Goal: Navigation & Orientation: Go to known website

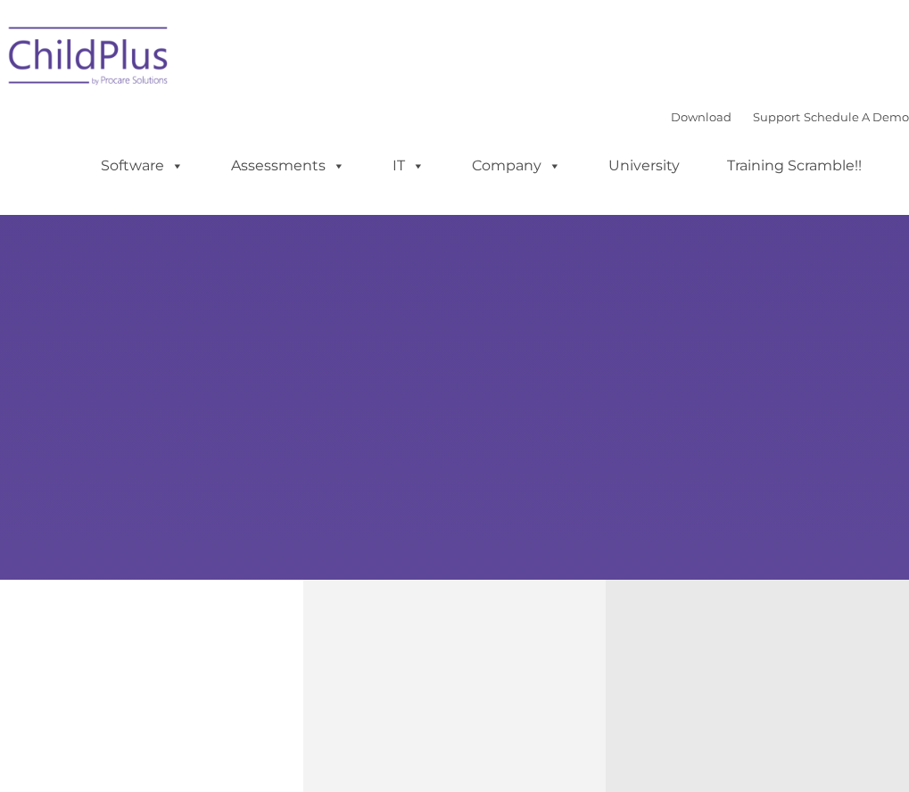
type input ""
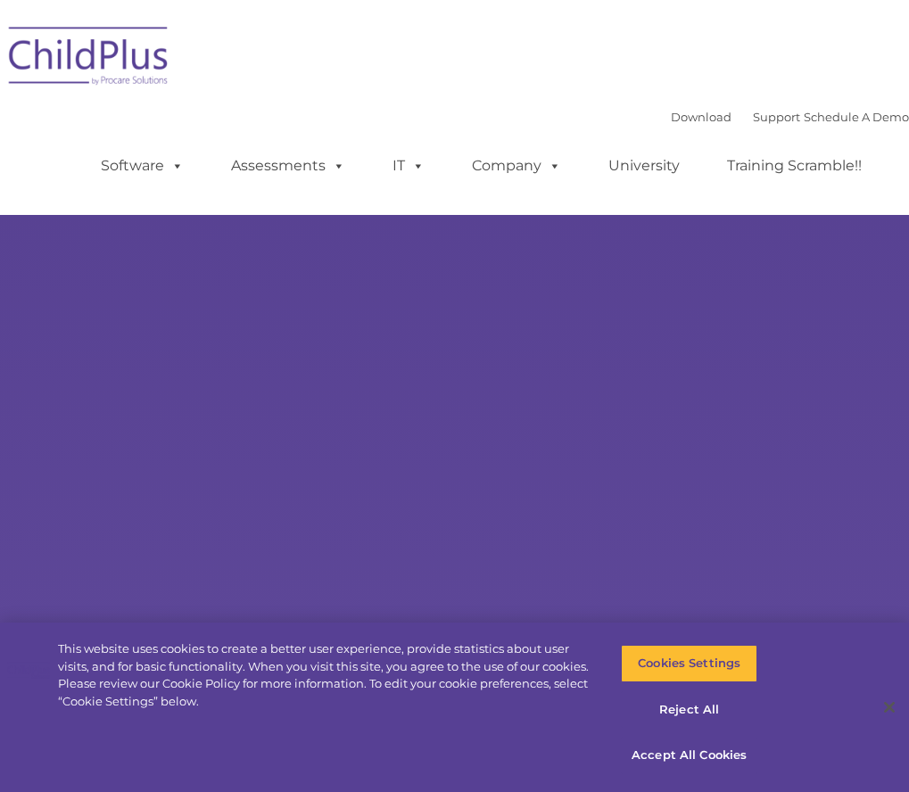
select select "MEDIUM"
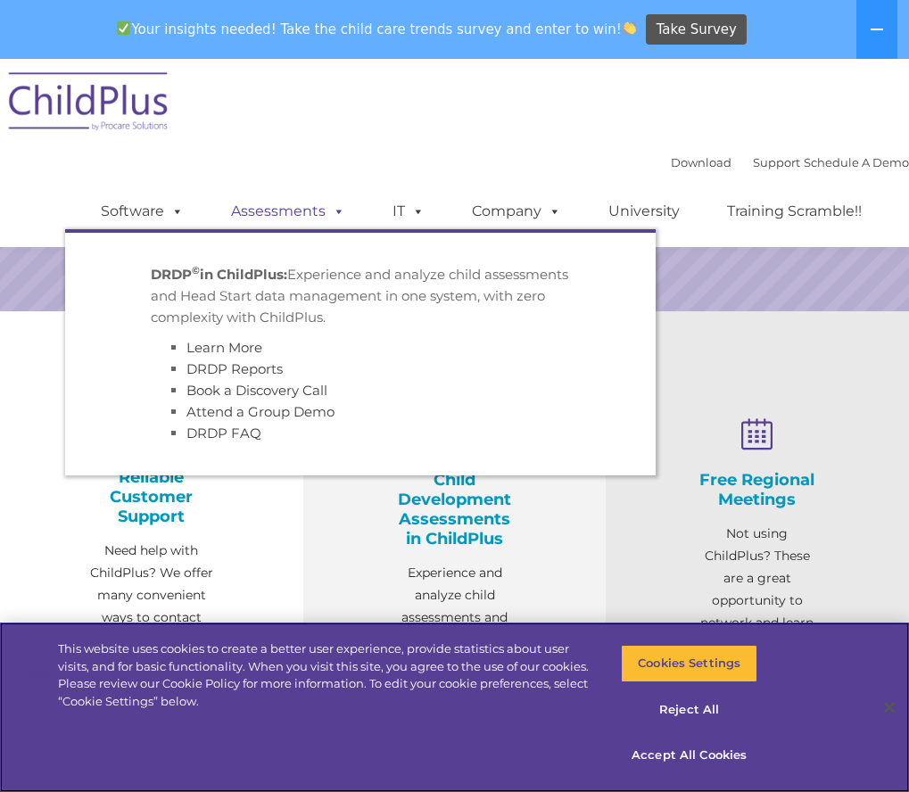
scroll to position [448, 0]
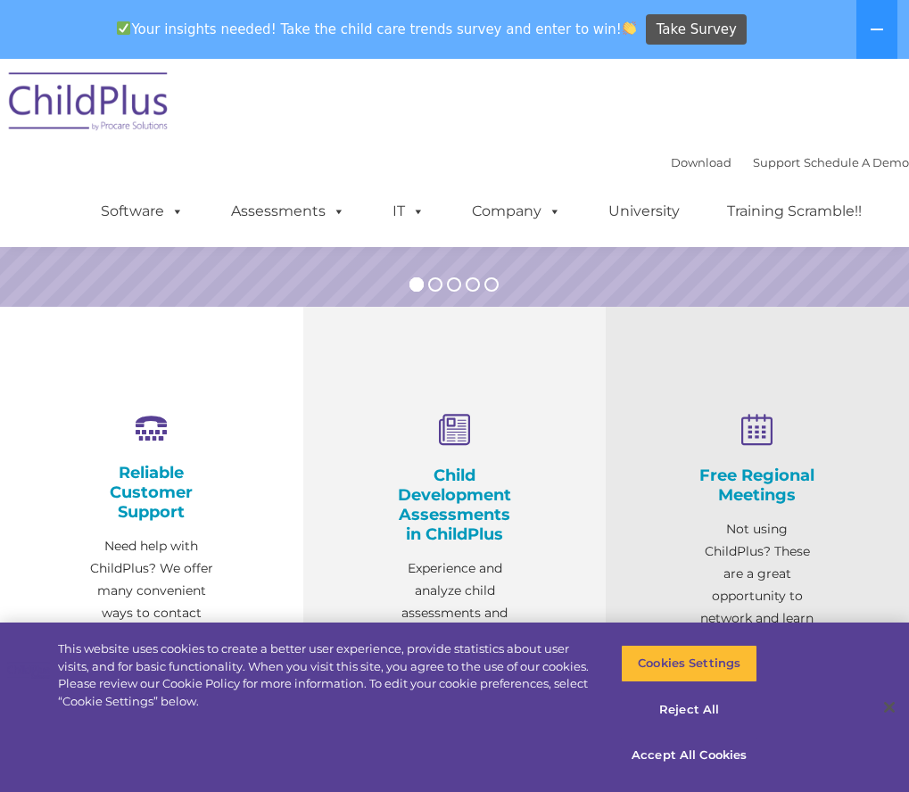
click at [409, 95] on div "Download Support | Schedule A Demo  MENU MENU Software ChildPlus: The original…" at bounding box center [454, 153] width 909 height 188
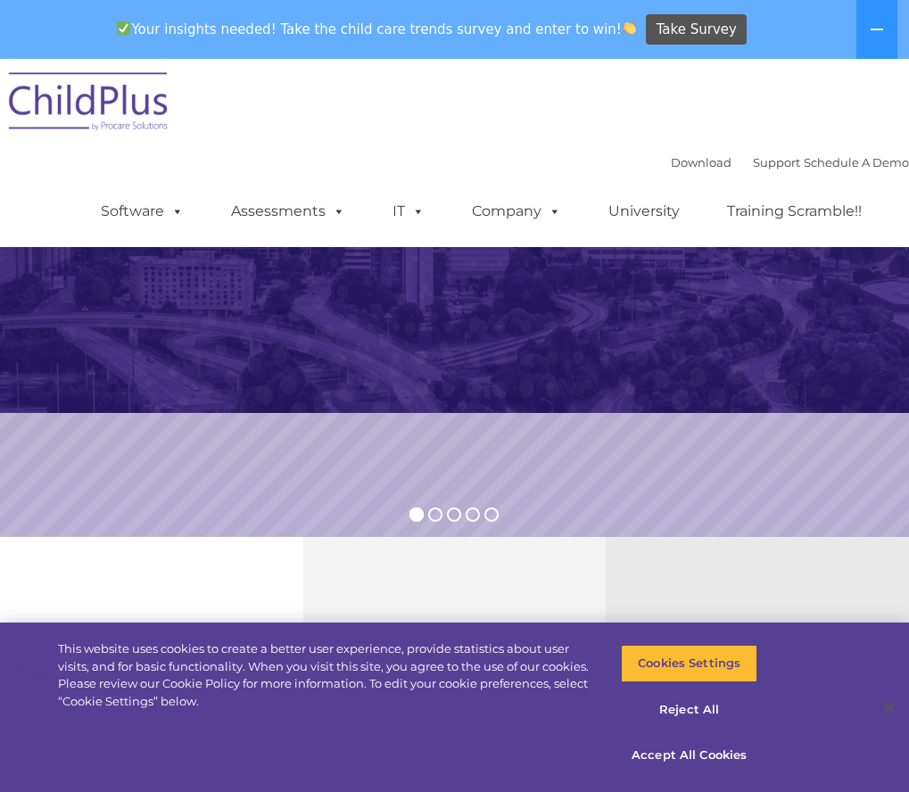
scroll to position [0, 0]
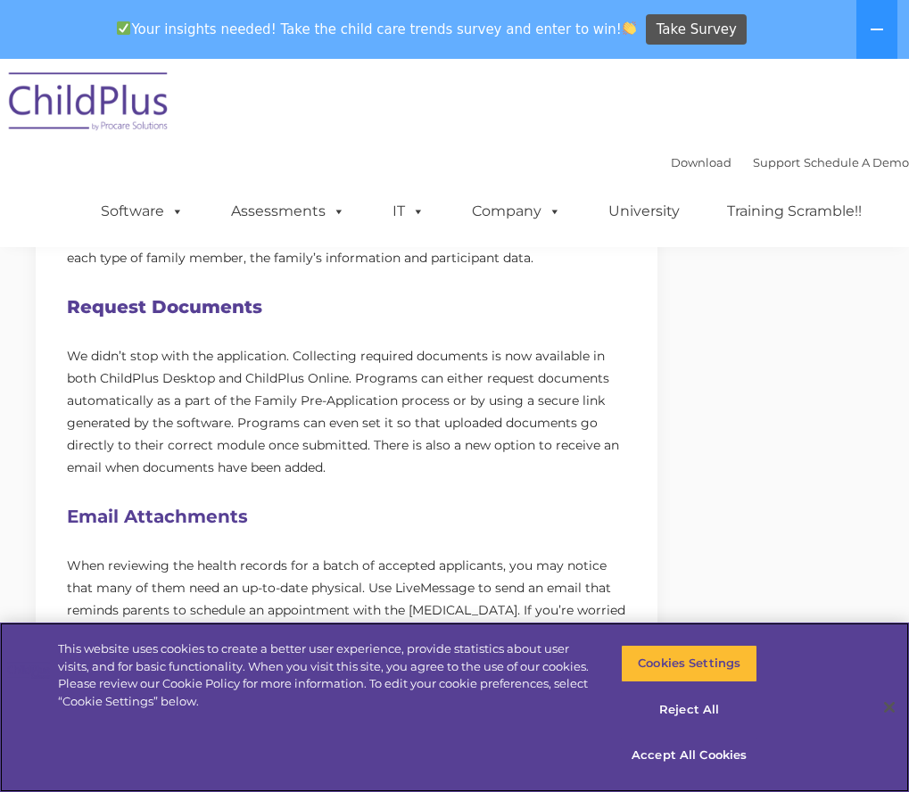
scroll to position [805, 0]
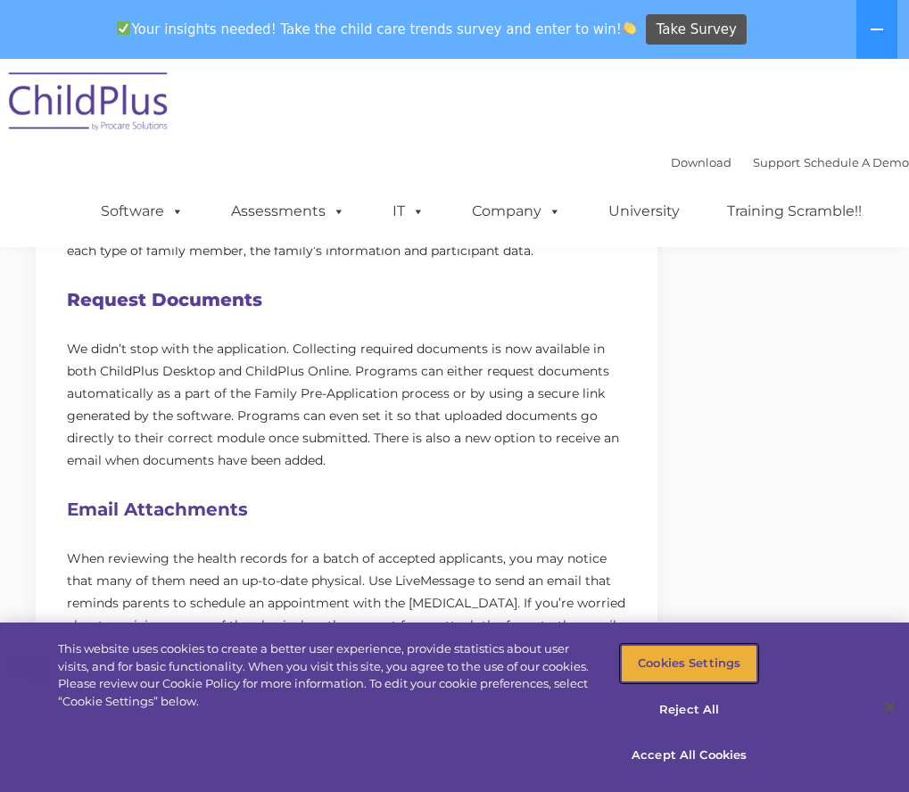
click at [740, 661] on button "Cookies Settings" at bounding box center [689, 663] width 136 height 37
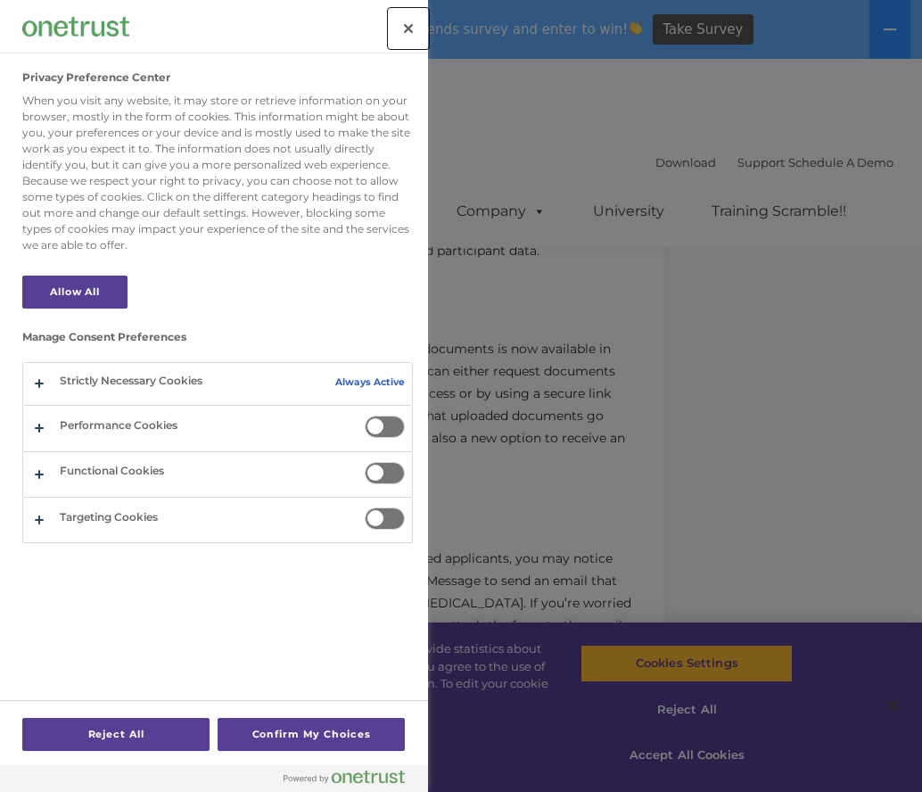
click at [413, 27] on button "Close" at bounding box center [408, 28] width 39 height 39
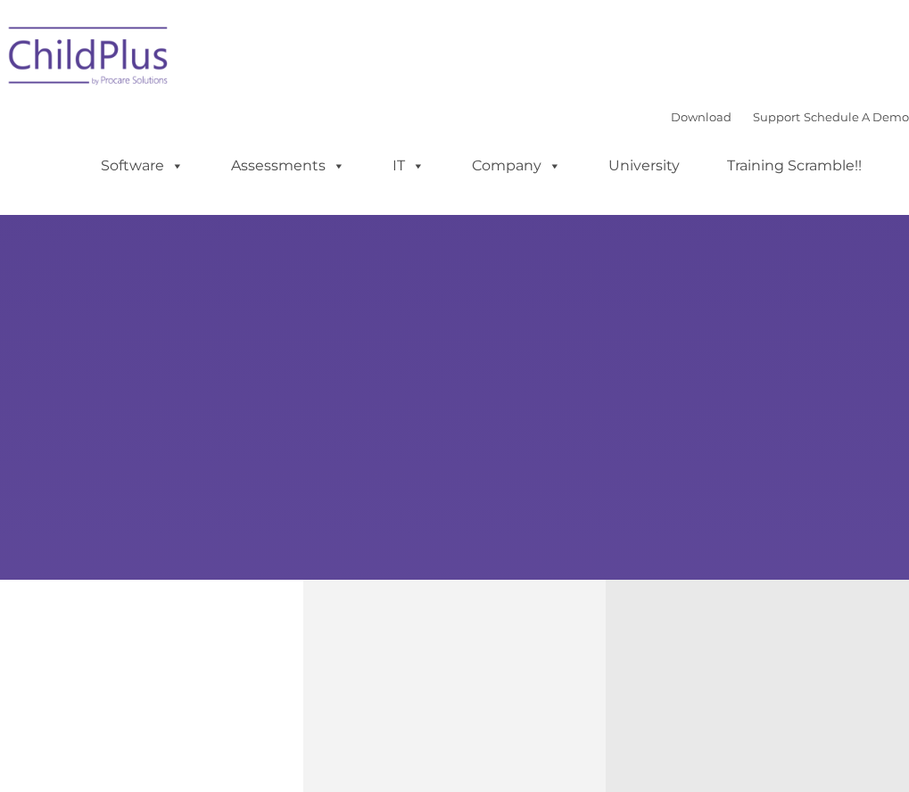
type input ""
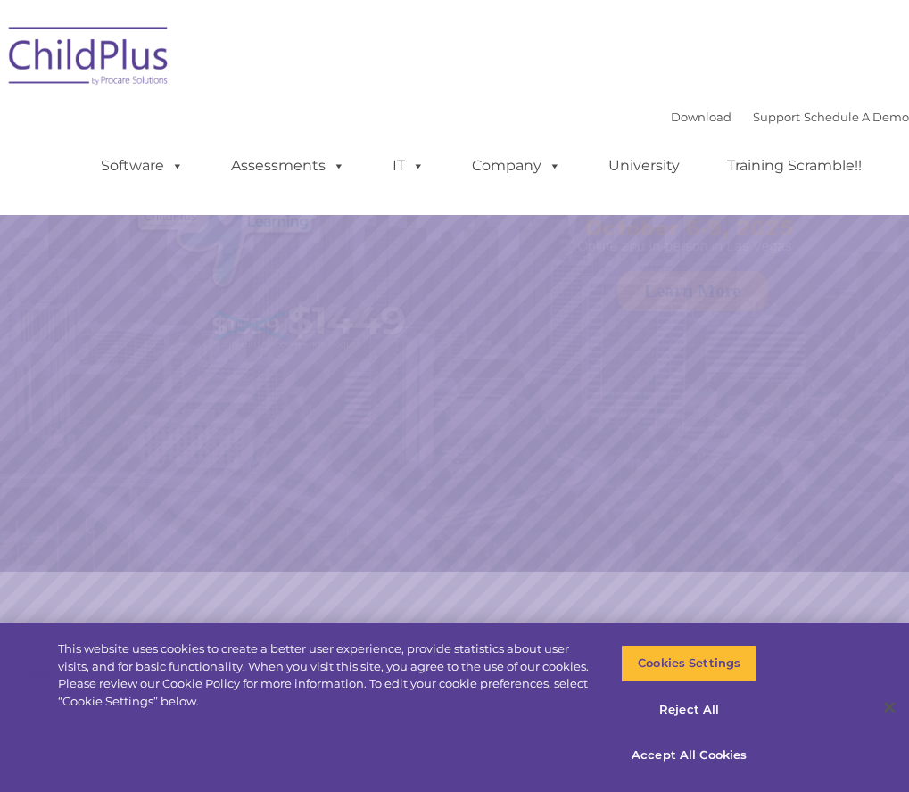
select select "MEDIUM"
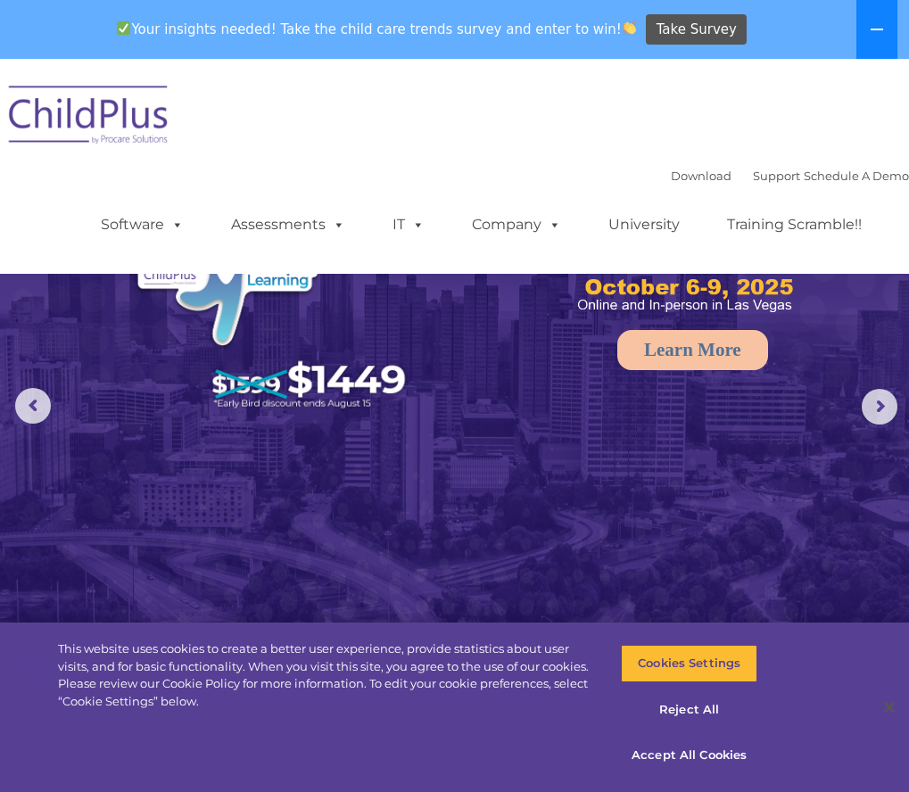
click at [877, 27] on icon at bounding box center [877, 29] width 14 height 14
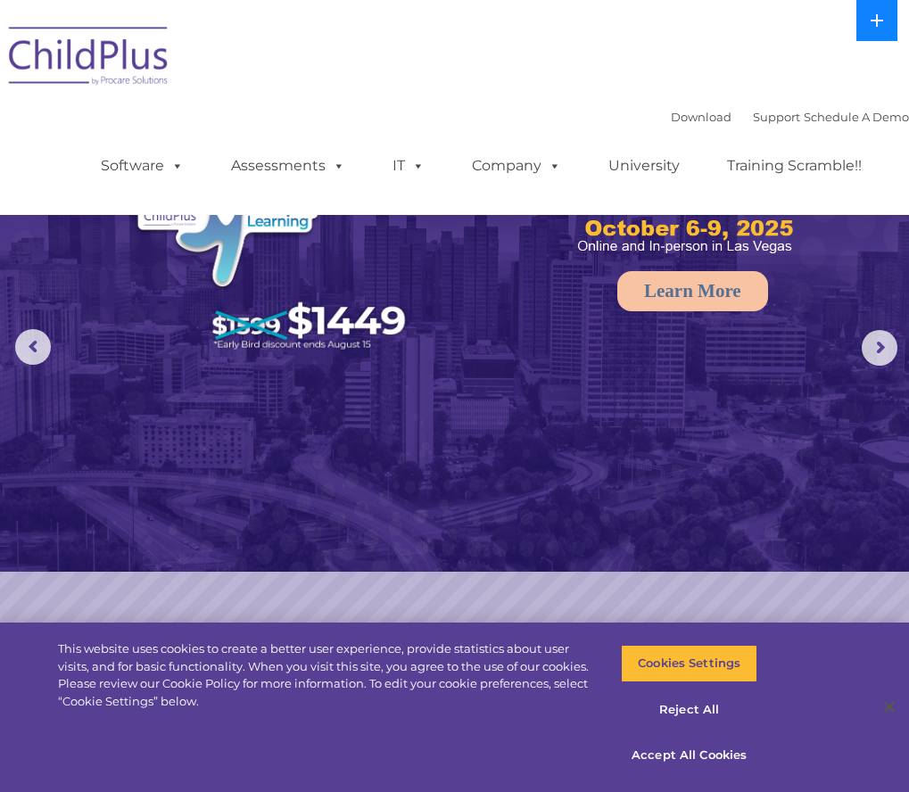
click at [877, 29] on button at bounding box center [876, 20] width 41 height 41
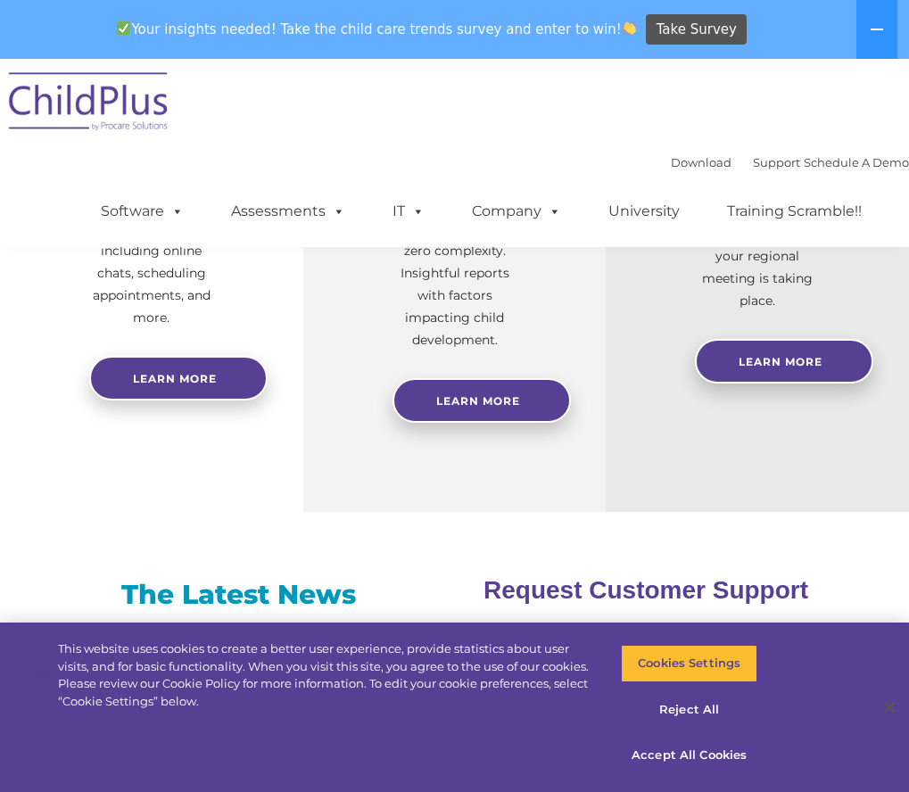
scroll to position [903, 0]
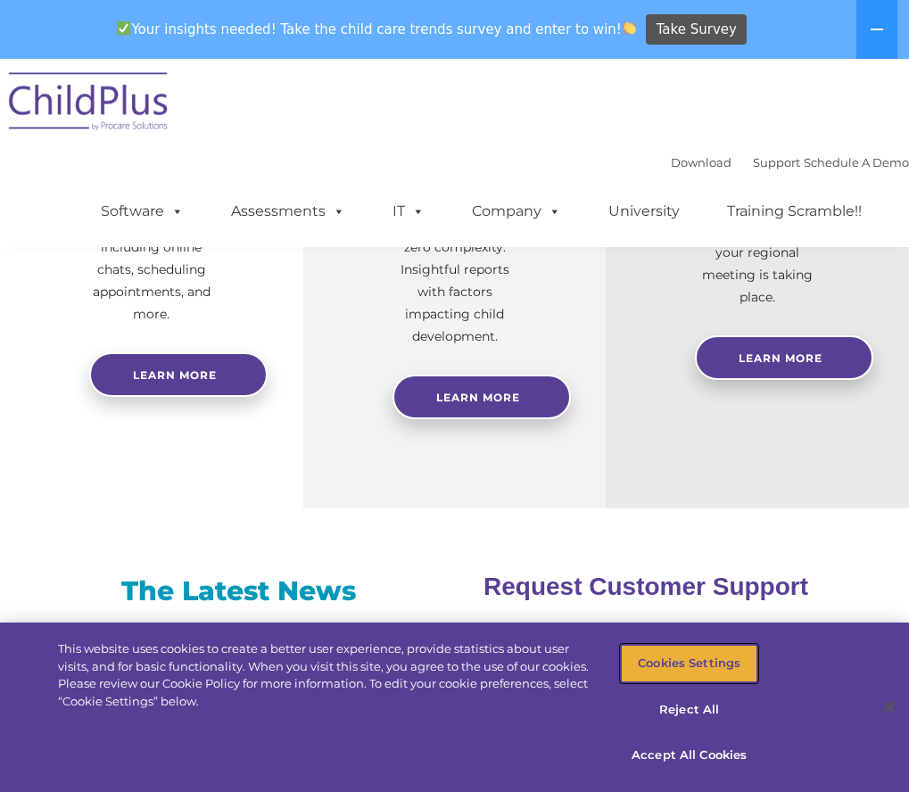
click at [687, 671] on button "Cookies Settings" at bounding box center [689, 663] width 136 height 37
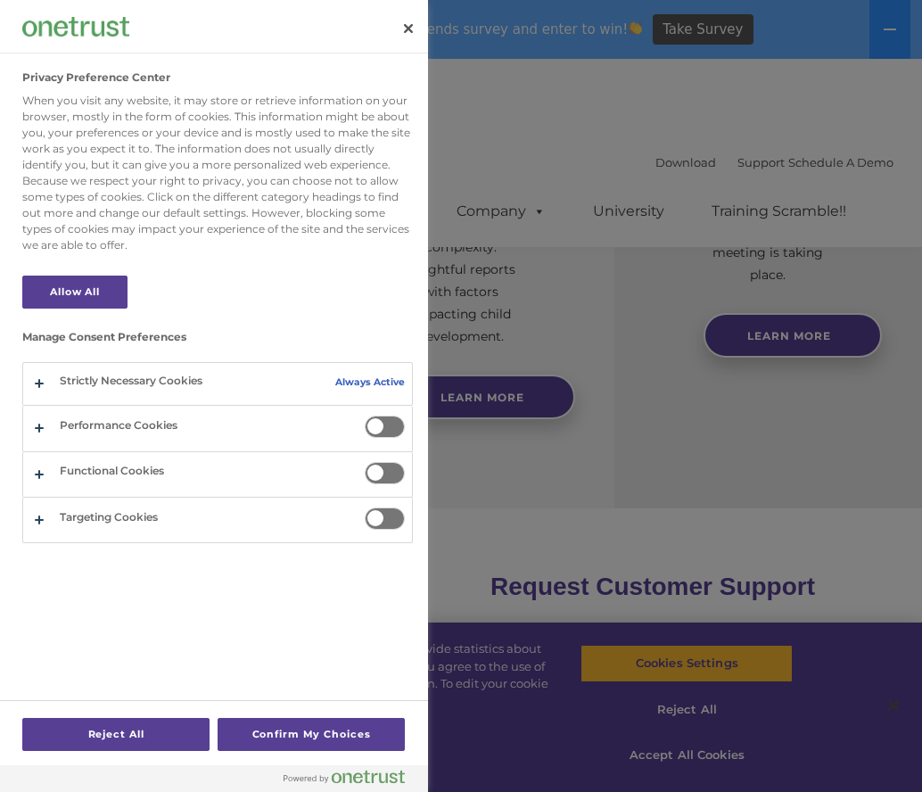
click at [689, 195] on div at bounding box center [461, 396] width 922 height 792
click at [401, 29] on button "Close" at bounding box center [408, 28] width 39 height 39
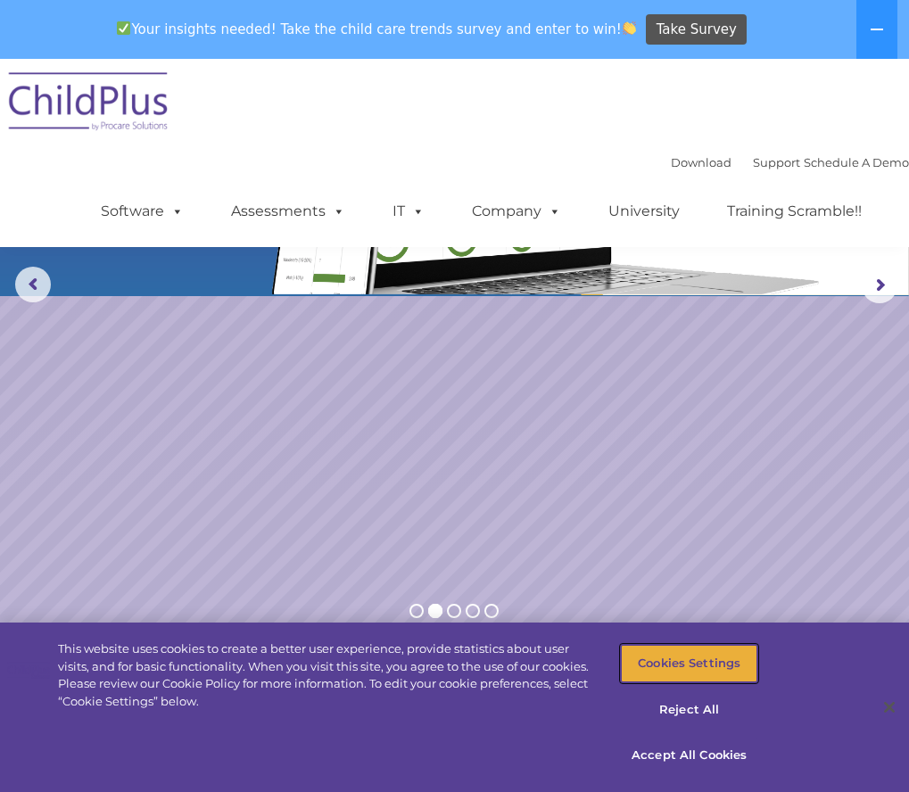
scroll to position [0, 0]
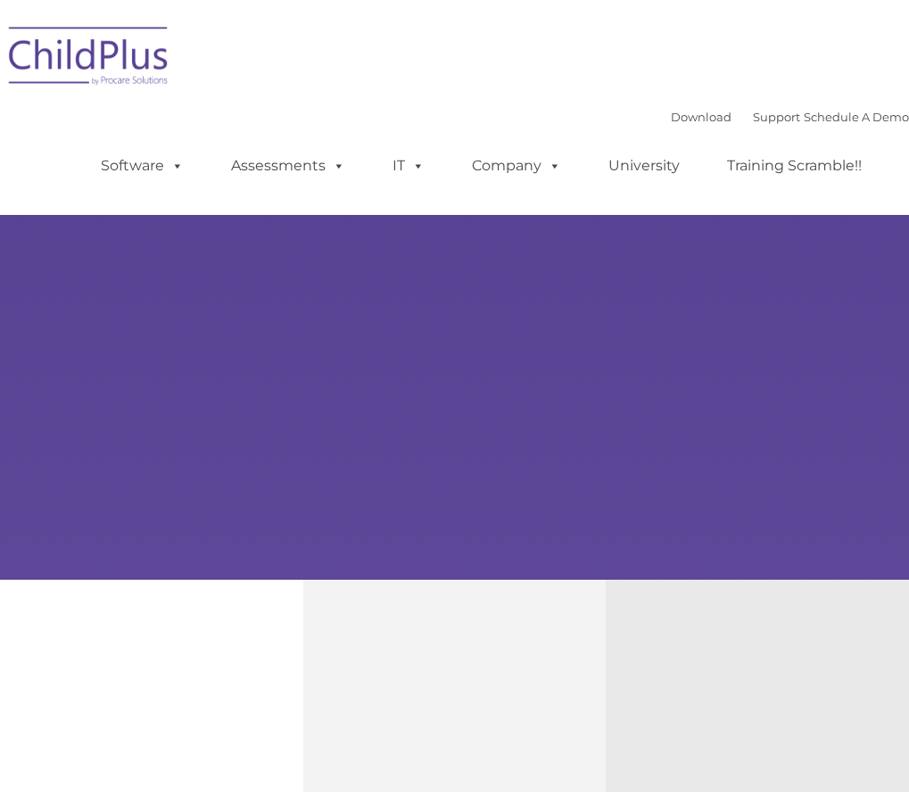
type input ""
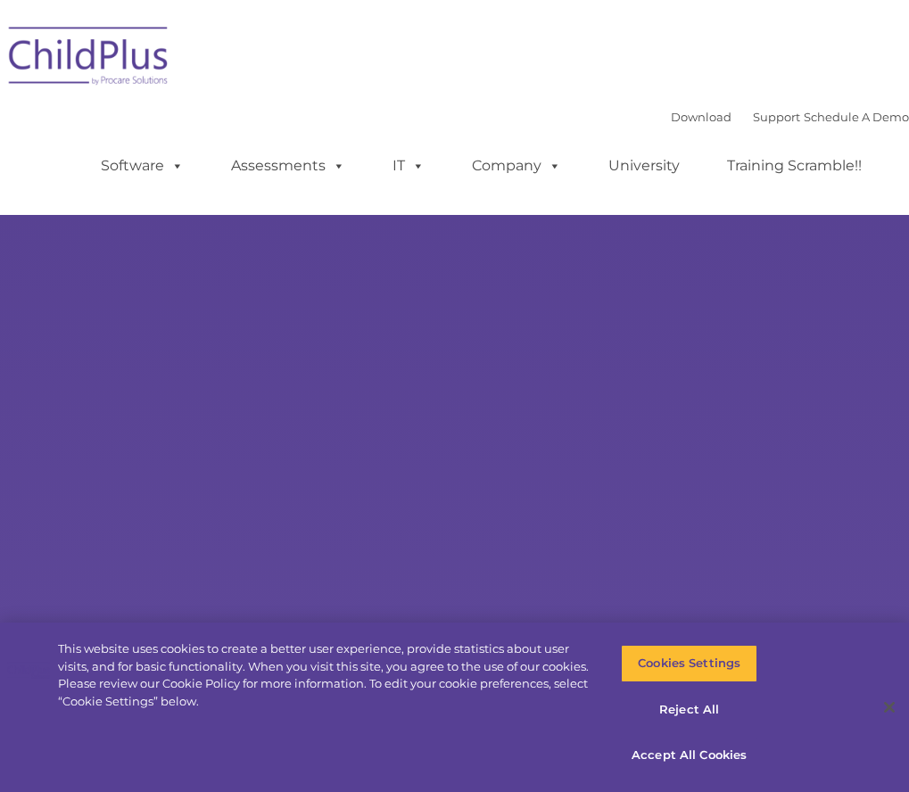
select select "MEDIUM"
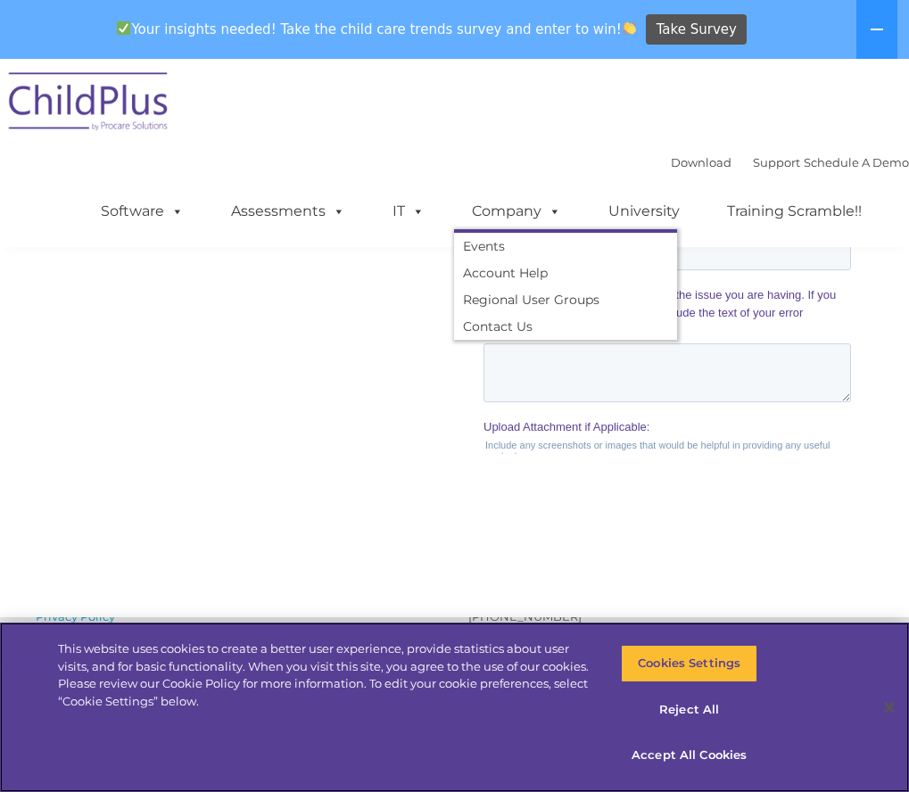
scroll to position [2079, 0]
